Goal: Learn about a topic

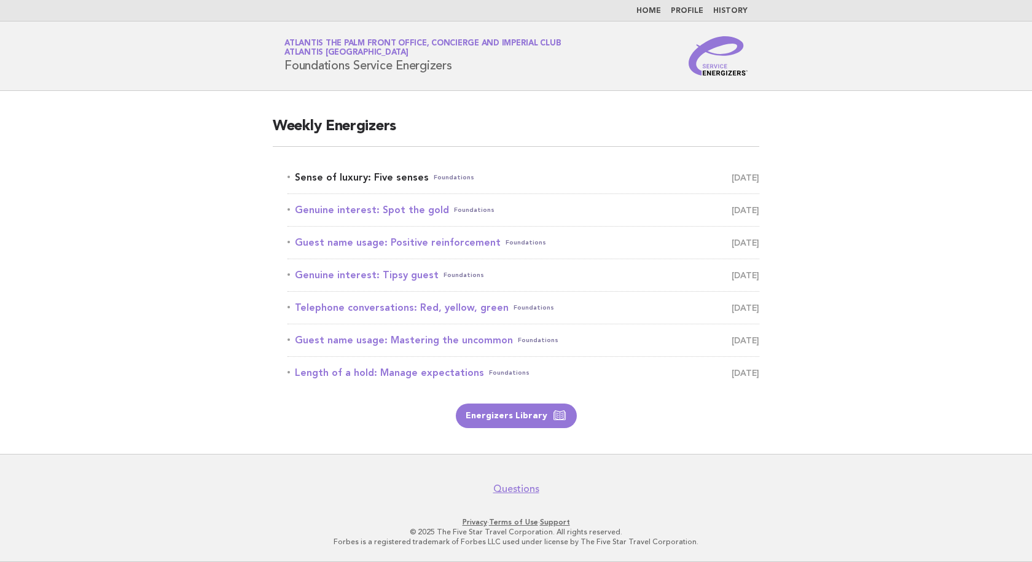
click at [399, 176] on link "Sense of luxury: Five senses Foundations [DATE]" at bounding box center [523, 177] width 472 height 17
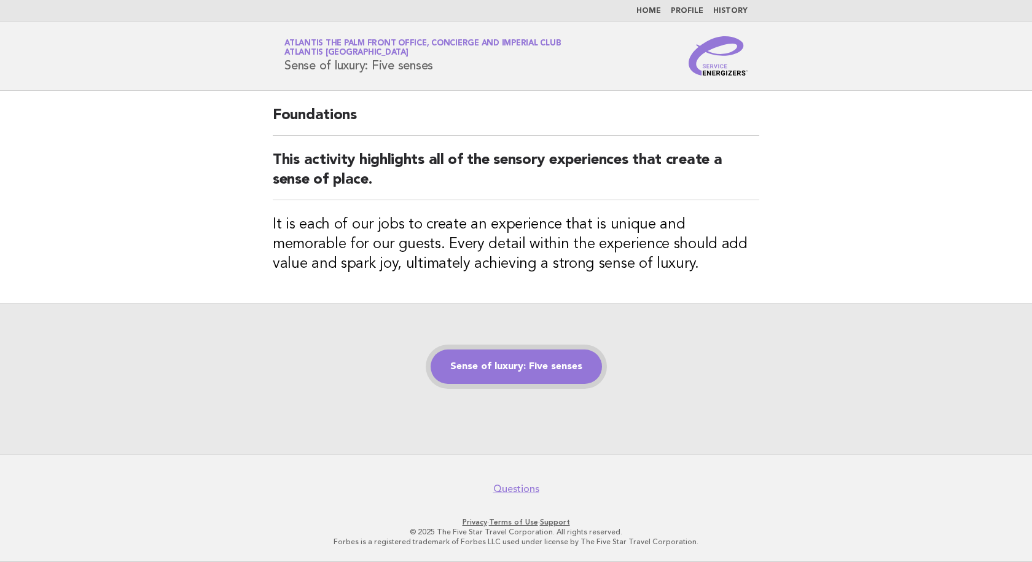
click at [517, 358] on link "Sense of luxury: Five senses" at bounding box center [516, 366] width 171 height 34
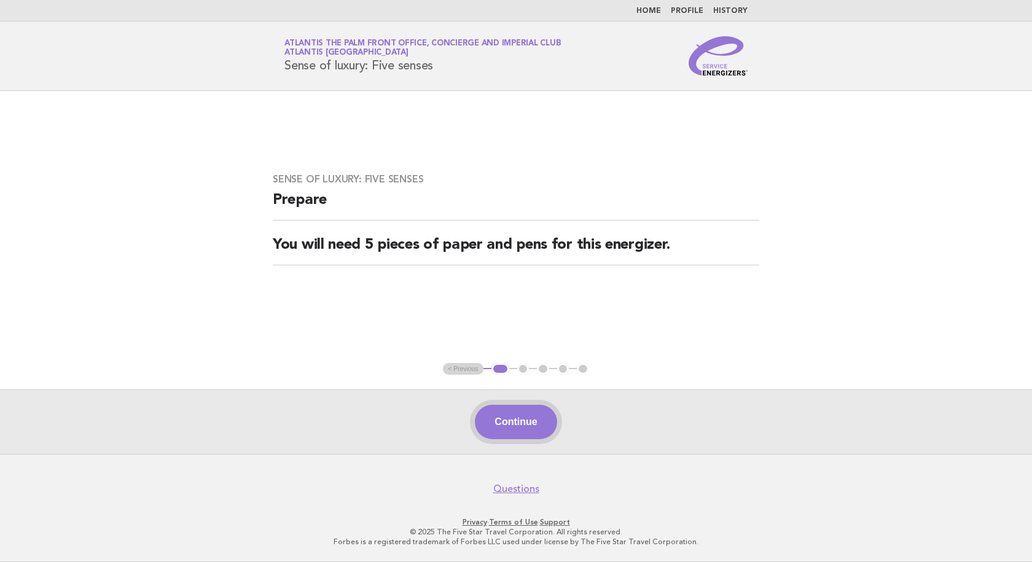
click at [502, 421] on button "Continue" at bounding box center [516, 422] width 82 height 34
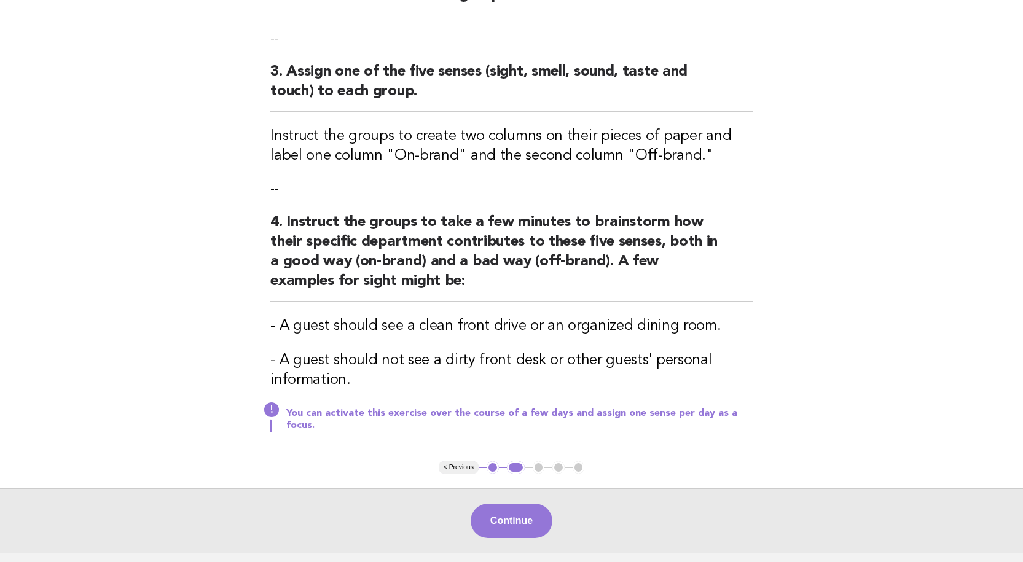
scroll to position [368, 0]
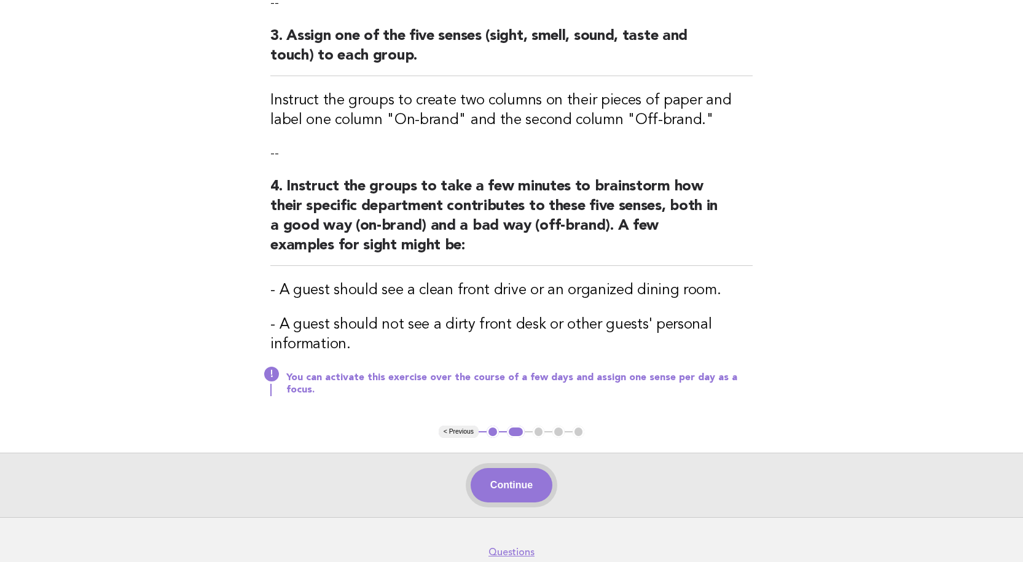
click at [526, 477] on button "Continue" at bounding box center [511, 485] width 82 height 34
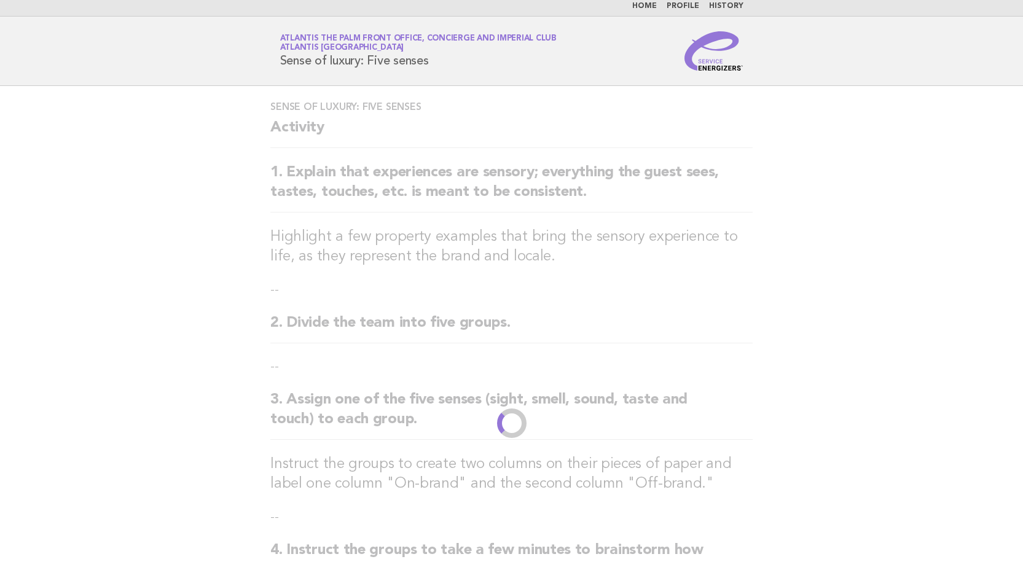
scroll to position [0, 0]
